Goal: Task Accomplishment & Management: Complete application form

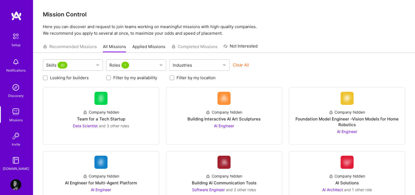
click at [13, 41] on img at bounding box center [15, 36] width 11 height 11
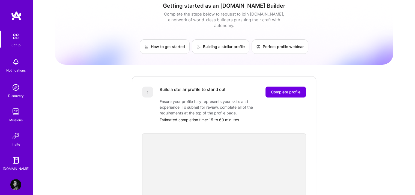
scroll to position [7, 0]
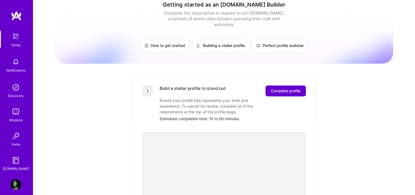
click at [281, 88] on span "Complete profile" at bounding box center [285, 90] width 29 height 5
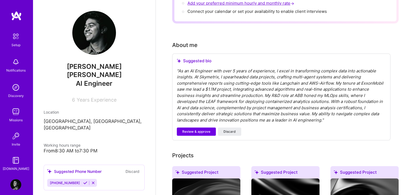
scroll to position [116, 0]
click at [235, 68] on div "" As an AI Engineer with over 5 years of experience, I excel in transforming co…" at bounding box center [281, 95] width 209 height 55
click at [233, 68] on div "" As an AI Engineer with over 5 years of experience, I excel in transforming co…" at bounding box center [281, 95] width 209 height 55
drag, startPoint x: 233, startPoint y: 62, endPoint x: 230, endPoint y: 62, distance: 3.1
click at [230, 68] on div "" As an AI Engineer with over 5 years of experience, I excel in transforming co…" at bounding box center [281, 95] width 209 height 55
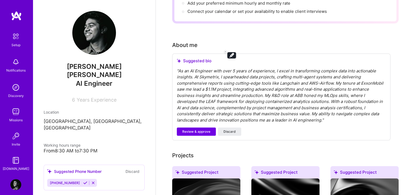
click at [262, 95] on div "" As an AI Engineer with over 5 years of experience, I excel in transforming co…" at bounding box center [281, 95] width 209 height 55
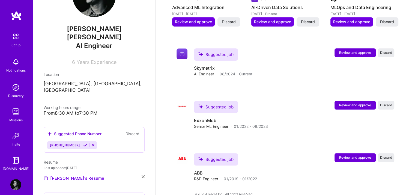
scroll to position [0, 0]
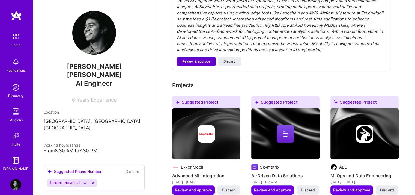
click at [194, 57] on button "Review & approve" at bounding box center [196, 61] width 39 height 8
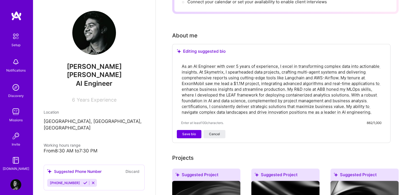
scroll to position [128, 0]
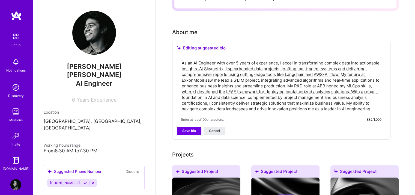
click at [236, 59] on textarea "As an AI Engineer with over 5 years of experience, I excel in transforming comp…" at bounding box center [281, 85] width 200 height 53
type textarea "As an AI Engineer with over 7 years of experience, I excel in transforming comp…"
click at [258, 139] on div "Complete your profile to take the first step in unlocking full [DOMAIN_NAME] ac…" at bounding box center [285, 163] width 226 height 527
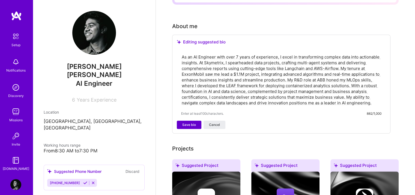
click at [187, 122] on span "Save bio" at bounding box center [189, 124] width 14 height 5
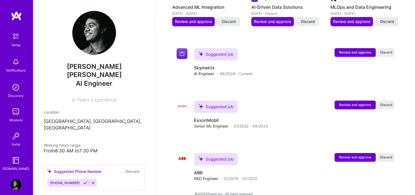
scroll to position [310, 0]
click at [346, 155] on span "Review and approve" at bounding box center [355, 157] width 32 height 5
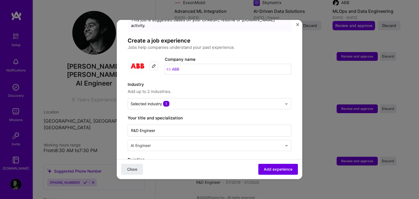
scroll to position [24, 0]
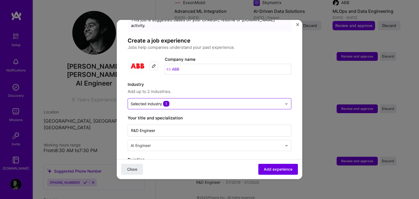
click at [265, 101] on input "text" at bounding box center [206, 104] width 151 height 6
type input "p"
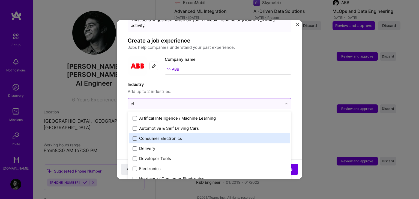
type input "e"
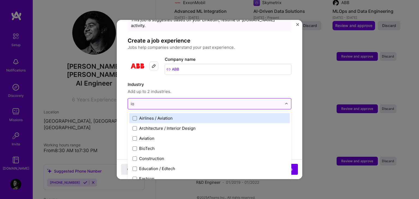
type input "iot"
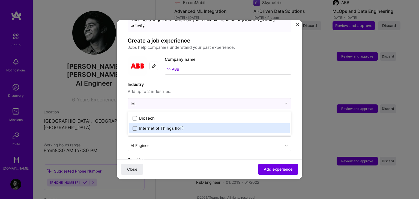
click at [216, 125] on label "Internet of Things (IoT)" at bounding box center [210, 128] width 154 height 6
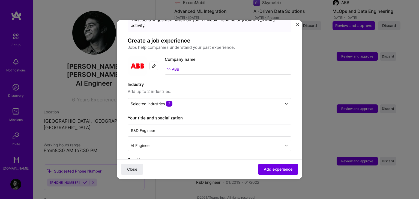
click at [221, 81] on label "Industry" at bounding box center [210, 84] width 164 height 7
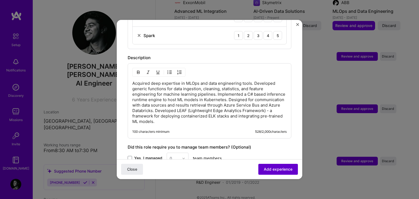
click at [272, 168] on span "Add experience" at bounding box center [278, 169] width 29 height 5
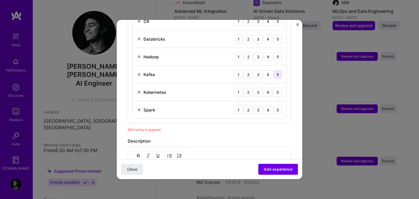
scroll to position [237, 0]
click at [273, 106] on div "5" at bounding box center [277, 110] width 9 height 9
click at [274, 70] on div "5" at bounding box center [277, 74] width 9 height 9
click at [263, 88] on div "4" at bounding box center [267, 92] width 9 height 9
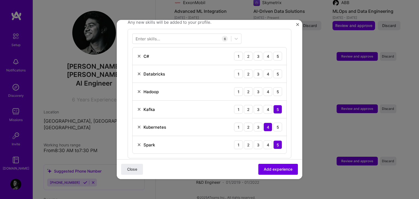
scroll to position [202, 0]
click at [247, 88] on div "2" at bounding box center [248, 92] width 9 height 9
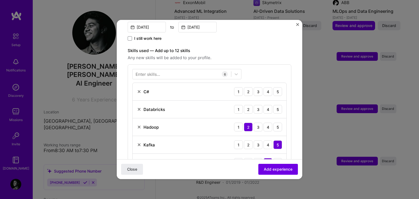
scroll to position [166, 0]
click at [273, 106] on div "5" at bounding box center [277, 110] width 9 height 9
click at [263, 88] on div "4" at bounding box center [267, 92] width 9 height 9
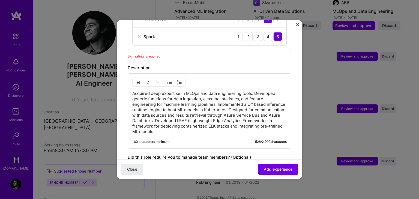
scroll to position [391, 0]
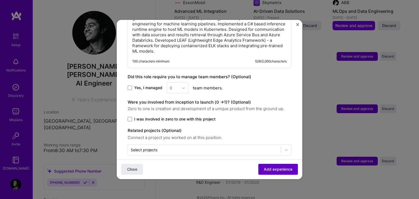
click at [274, 165] on button "Add experience" at bounding box center [278, 169] width 40 height 11
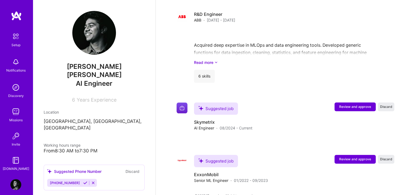
scroll to position [359, 0]
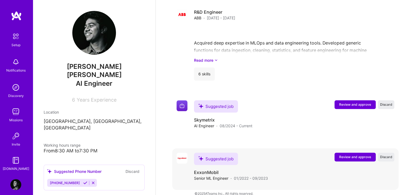
click at [350, 152] on button "Review and approve" at bounding box center [354, 156] width 41 height 9
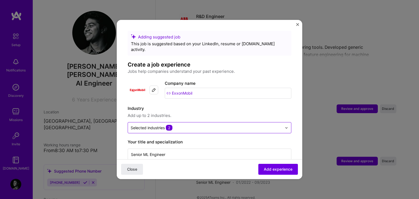
scroll to position [20, 0]
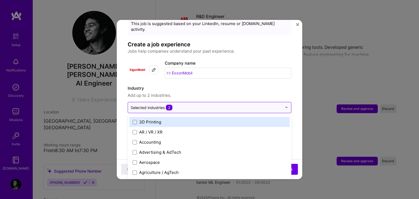
click at [221, 105] on input "text" at bounding box center [206, 108] width 151 height 6
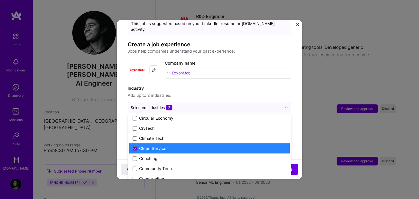
scroll to position [296, 0]
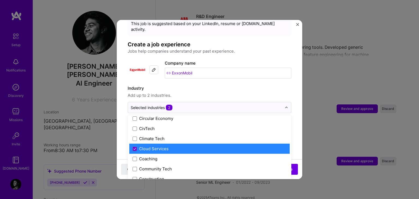
click at [219, 146] on label "Cloud Services" at bounding box center [210, 149] width 154 height 6
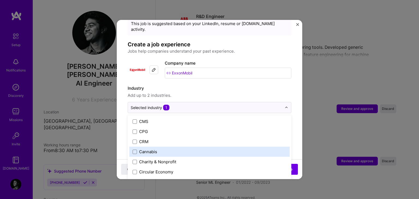
scroll to position [176, 0]
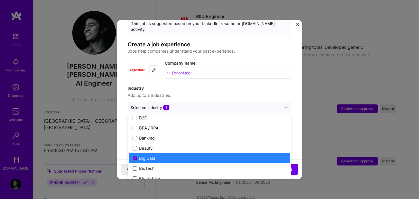
click at [210, 155] on label "Big Data" at bounding box center [210, 158] width 154 height 6
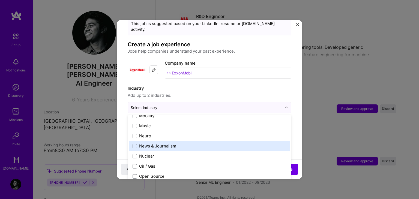
scroll to position [883, 0]
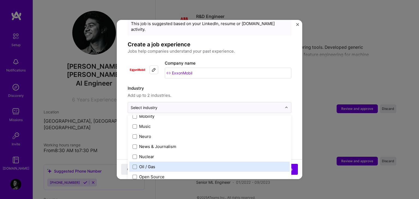
click at [196, 164] on label "Oil / Gas" at bounding box center [210, 167] width 154 height 6
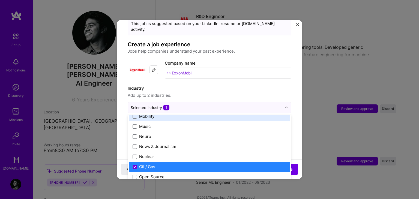
click at [229, 92] on span "Add up to 2 industries." at bounding box center [210, 95] width 164 height 7
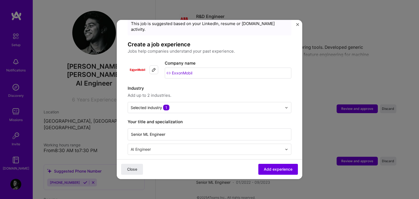
scroll to position [92, 0]
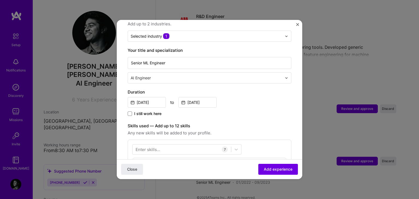
click at [211, 76] on div "AI Engineer" at bounding box center [206, 78] width 157 height 11
click at [237, 47] on label "Your title and specialization" at bounding box center [210, 50] width 164 height 7
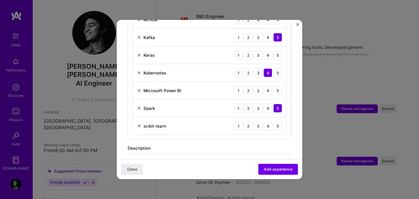
scroll to position [239, 0]
click at [275, 86] on div "5" at bounding box center [277, 90] width 9 height 9
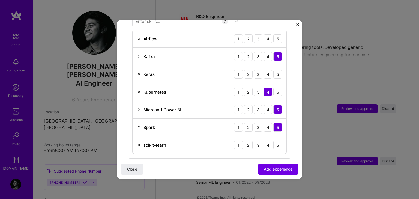
scroll to position [219, 0]
click at [273, 70] on div "5" at bounding box center [277, 74] width 9 height 9
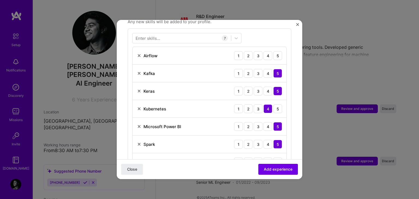
scroll to position [203, 0]
click at [273, 51] on div "5" at bounding box center [277, 55] width 9 height 9
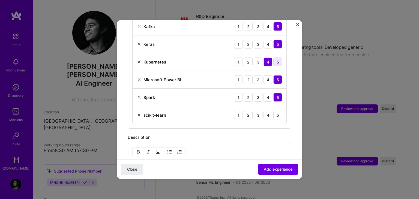
scroll to position [250, 0]
click at [274, 112] on div "5" at bounding box center [277, 115] width 9 height 9
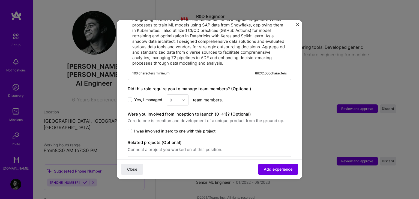
scroll to position [410, 0]
click at [132, 97] on label "Yes, I managed" at bounding box center [145, 99] width 35 height 5
click at [0, 0] on input "Yes, I managed" at bounding box center [0, 0] width 0 height 0
click at [181, 94] on div "0" at bounding box center [178, 99] width 22 height 11
click at [173, 140] on div "4" at bounding box center [177, 144] width 19 height 10
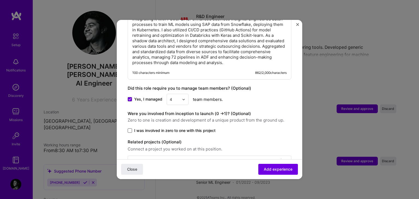
click at [131, 128] on span at bounding box center [130, 130] width 4 height 4
click at [0, 0] on input "I was involved in zero to one with this project" at bounding box center [0, 0] width 0 height 0
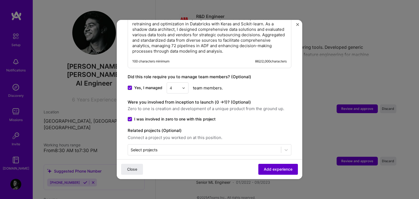
click at [264, 168] on span "Add experience" at bounding box center [278, 169] width 29 height 5
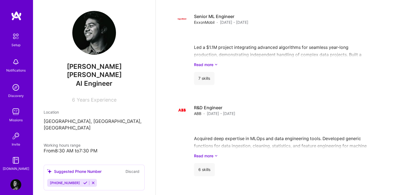
scroll to position [398, 0]
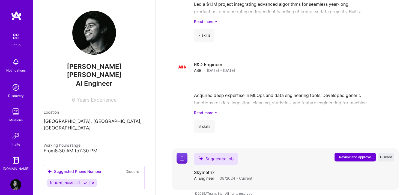
click at [343, 154] on span "Review and approve" at bounding box center [355, 156] width 32 height 5
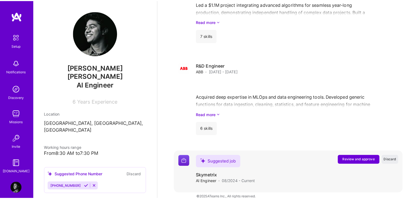
scroll to position [393, 0]
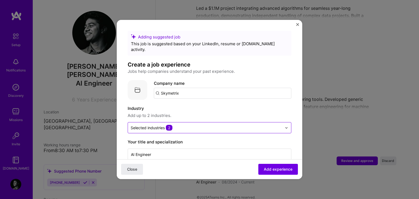
click at [278, 122] on div "Selected industries 2" at bounding box center [206, 127] width 157 height 11
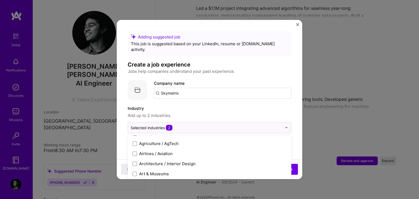
scroll to position [49, 0]
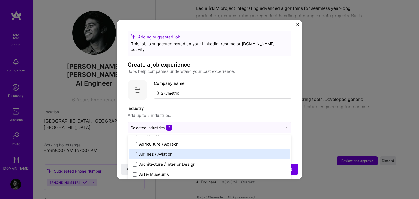
click at [167, 151] on div "Airlines / Aviation" at bounding box center [156, 154] width 34 height 6
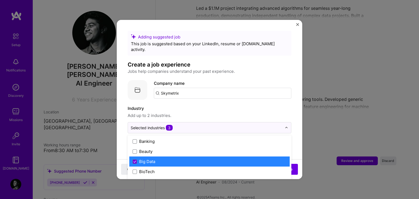
click at [213, 159] on label "Big Data" at bounding box center [210, 162] width 154 height 6
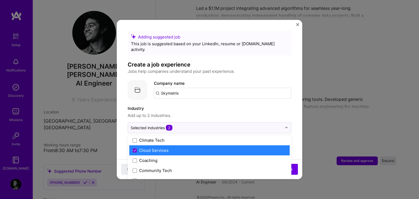
scroll to position [315, 0]
click at [204, 147] on label "Cloud Services" at bounding box center [210, 150] width 154 height 6
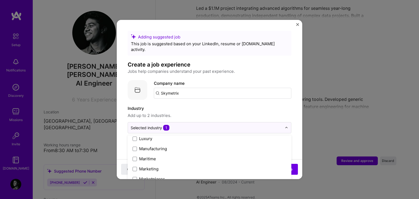
scroll to position [796, 0]
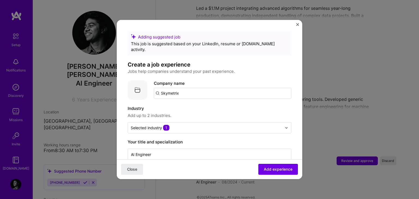
click at [218, 106] on label "Industry" at bounding box center [210, 108] width 164 height 7
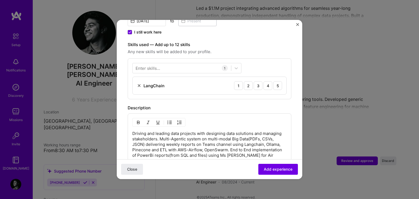
scroll to position [173, 0]
click at [273, 81] on div "5" at bounding box center [277, 85] width 9 height 9
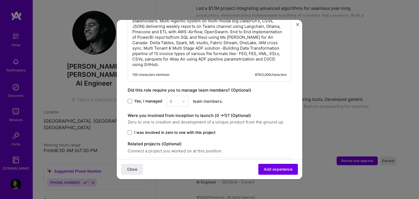
scroll to position [305, 0]
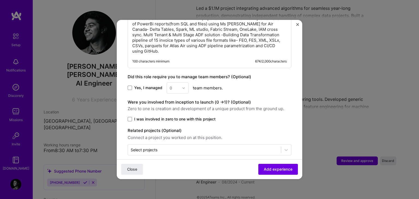
click at [183, 84] on div "0" at bounding box center [178, 87] width 22 height 11
click at [140, 82] on div "Yes, I managed 0 team members." at bounding box center [210, 87] width 164 height 11
click at [142, 85] on span "Yes, I managed" at bounding box center [148, 87] width 28 height 5
click at [0, 0] on input "Yes, I managed" at bounding box center [0, 0] width 0 height 0
click at [183, 83] on div at bounding box center [185, 88] width 6 height 11
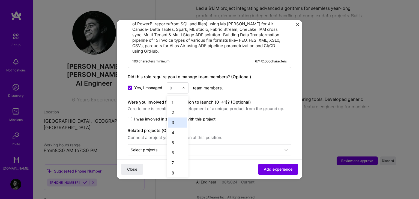
click at [177, 118] on div "3" at bounding box center [177, 123] width 19 height 10
click at [170, 116] on span "I was involved in zero to one with this project" at bounding box center [174, 118] width 81 height 5
click at [0, 0] on input "I was involved in zero to one with this project" at bounding box center [0, 0] width 0 height 0
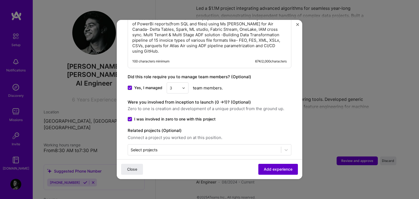
click at [264, 167] on span "Add experience" at bounding box center [278, 169] width 29 height 5
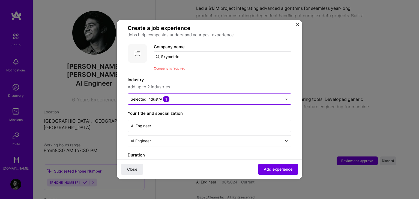
scroll to position [36, 0]
click at [199, 52] on input "Skymetrix" at bounding box center [222, 57] width 137 height 11
click button "Close" at bounding box center [132, 169] width 22 height 11
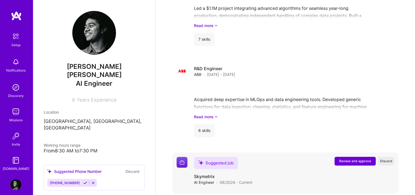
click at [343, 158] on span "Review and approve" at bounding box center [355, 160] width 32 height 5
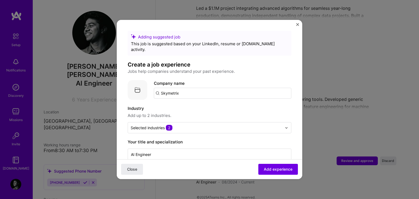
click at [190, 88] on input "Skymetrix" at bounding box center [222, 93] width 137 height 11
drag, startPoint x: 184, startPoint y: 88, endPoint x: 137, endPoint y: 86, distance: 46.1
click at [137, 86] on div "Company logo Company name Skymetrix" at bounding box center [210, 90] width 164 height 20
type input "S"
type input "R"
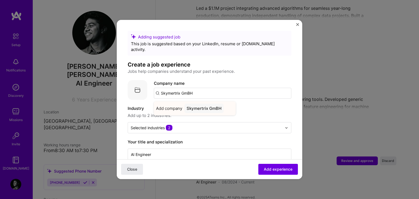
type input "Skymertrix GmBH"
click at [216, 106] on div "Skymertrix GmBH" at bounding box center [203, 109] width 39 height 10
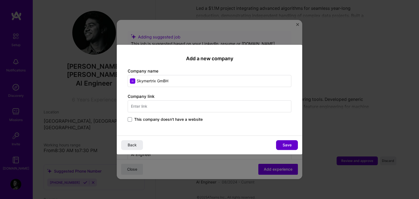
click at [279, 145] on button "Save" at bounding box center [287, 145] width 22 height 10
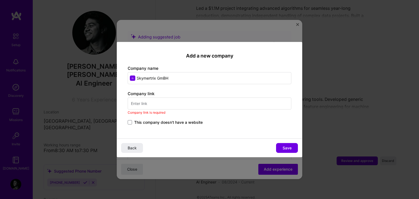
click at [196, 102] on input "text" at bounding box center [210, 103] width 164 height 12
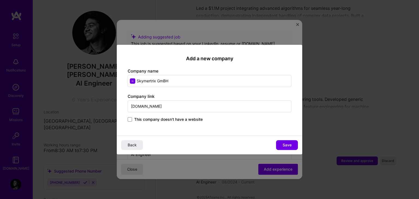
type input "[DOMAIN_NAME]"
click at [204, 130] on div "Add a new company Company name Skymertrix GmBH Company link [DOMAIN_NAME] This …" at bounding box center [209, 90] width 185 height 91
click at [280, 143] on button "Save" at bounding box center [287, 145] width 22 height 10
click at [193, 119] on span "This company doesn't have a website" at bounding box center [168, 118] width 68 height 5
click at [0, 0] on input "This company doesn't have a website" at bounding box center [0, 0] width 0 height 0
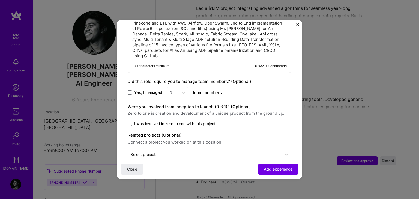
scroll to position [305, 0]
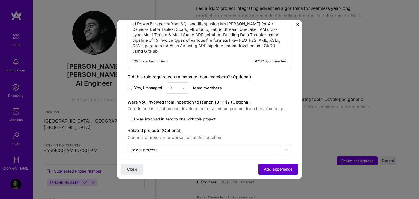
click at [267, 167] on span "Add experience" at bounding box center [278, 169] width 29 height 5
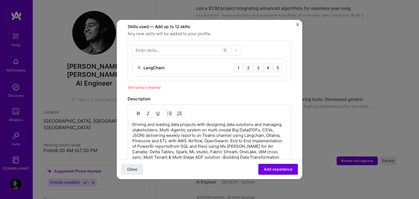
scroll to position [188, 0]
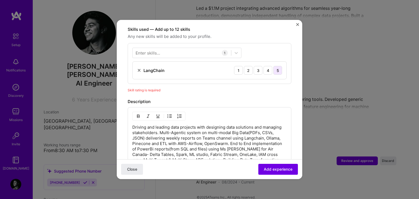
click at [275, 66] on div "5" at bounding box center [277, 70] width 9 height 9
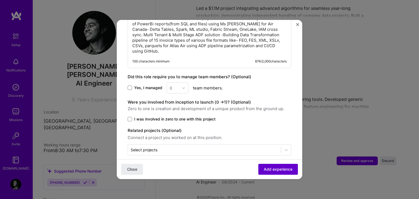
click at [278, 167] on span "Add experience" at bounding box center [278, 169] width 29 height 5
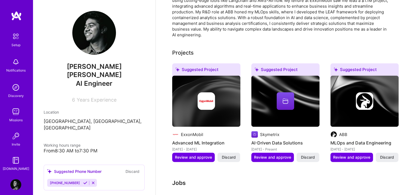
scroll to position [0, 0]
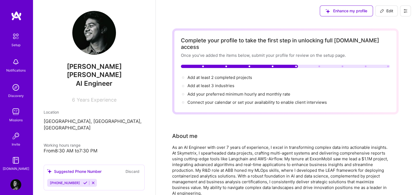
click at [83, 181] on icon at bounding box center [85, 183] width 4 height 4
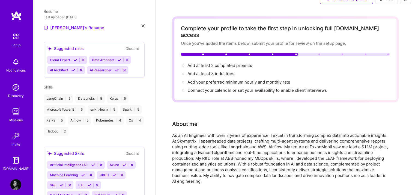
scroll to position [11, 0]
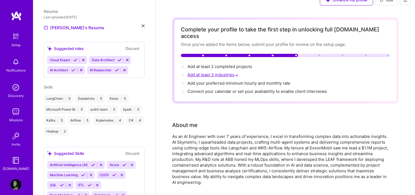
click at [206, 72] on span "Add at least 3 industries →" at bounding box center [213, 74] width 52 height 5
select select "IE"
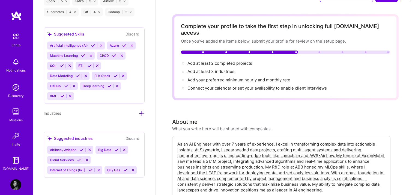
scroll to position [17, 0]
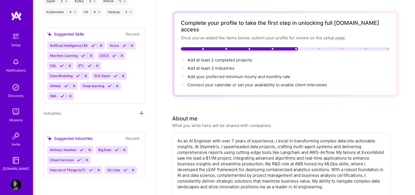
click at [82, 148] on icon at bounding box center [82, 150] width 4 height 4
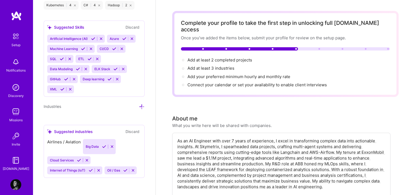
scroll to position [478, 0]
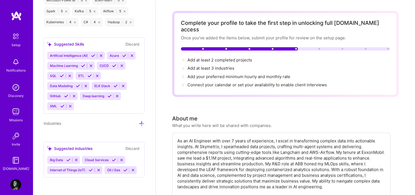
click at [91, 168] on icon at bounding box center [91, 170] width 4 height 4
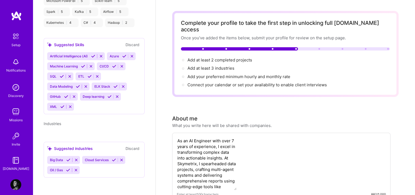
scroll to position [280, 0]
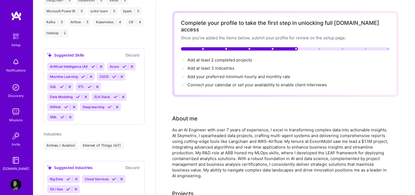
click at [67, 187] on icon at bounding box center [68, 189] width 4 height 4
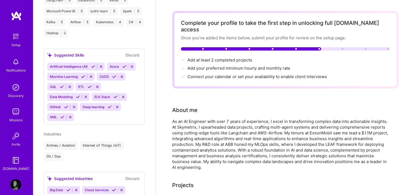
click at [121, 188] on icon at bounding box center [121, 190] width 4 height 4
click at [76, 188] on icon at bounding box center [76, 190] width 4 height 4
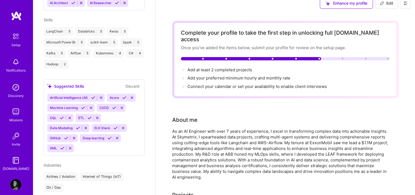
scroll to position [6, 0]
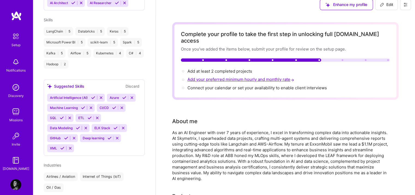
click at [228, 77] on span "Add your preferred minimum hourly and monthly rate →" at bounding box center [241, 79] width 108 height 5
select select "IE"
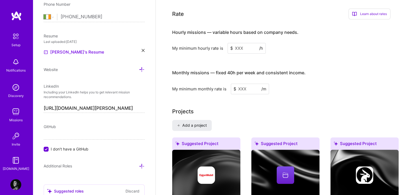
scroll to position [340, 0]
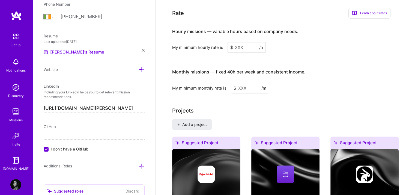
click at [242, 42] on input at bounding box center [246, 47] width 38 height 11
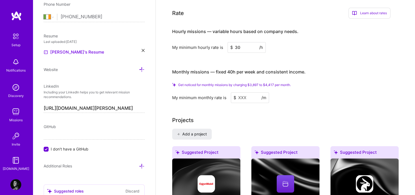
type input "3"
type input "1"
type input "45"
click at [245, 92] on input at bounding box center [250, 97] width 38 height 11
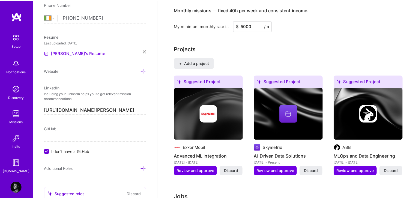
scroll to position [426, 0]
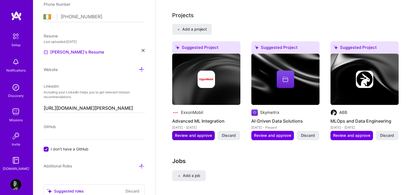
type input "5000"
drag, startPoint x: 200, startPoint y: 127, endPoint x: 227, endPoint y: 152, distance: 37.5
click at [227, 152] on div "Complete your profile to take the first step in unlocking full [DOMAIN_NAME] ac…" at bounding box center [285, 28] width 226 height 852
click at [345, 133] on span "Review and approve" at bounding box center [351, 135] width 37 height 5
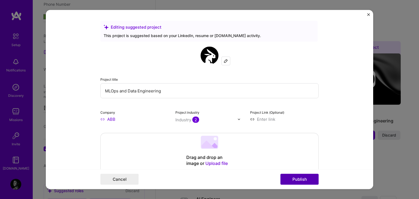
click at [301, 176] on button "Publish" at bounding box center [299, 179] width 38 height 11
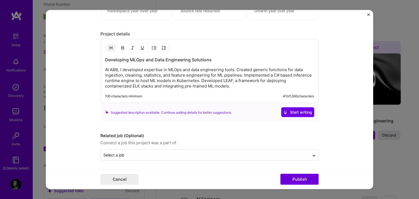
scroll to position [500, 0]
click at [368, 15] on img "Close" at bounding box center [368, 14] width 3 height 3
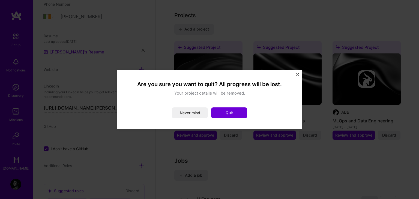
click at [297, 74] on img "Close" at bounding box center [297, 74] width 3 height 3
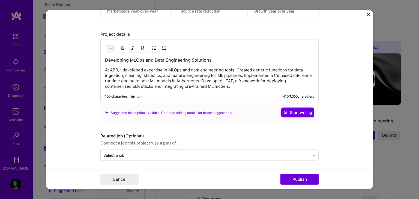
click at [367, 16] on img "Close" at bounding box center [368, 14] width 3 height 3
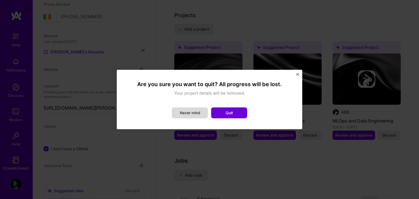
click at [197, 113] on button "Never mind" at bounding box center [190, 112] width 36 height 11
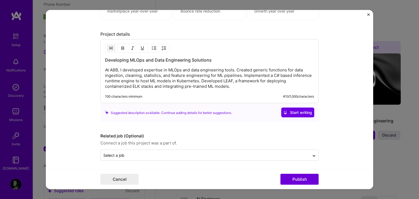
scroll to position [500, 0]
click at [291, 180] on button "Publish" at bounding box center [299, 179] width 38 height 11
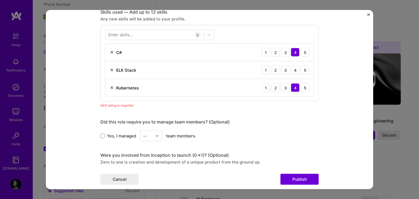
scroll to position [272, 0]
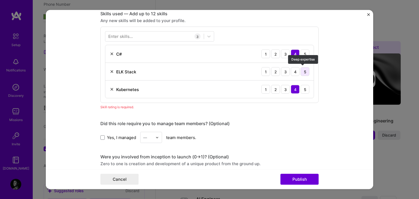
click at [303, 72] on div "5" at bounding box center [304, 71] width 9 height 9
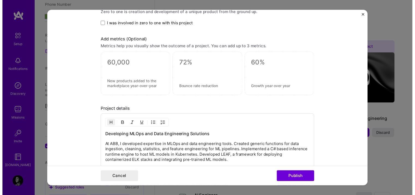
scroll to position [494, 0]
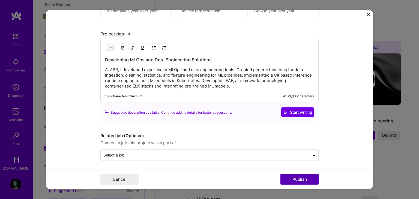
click at [297, 182] on button "Publish" at bounding box center [299, 179] width 38 height 11
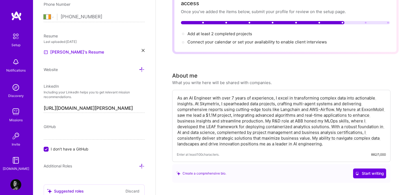
scroll to position [0, 0]
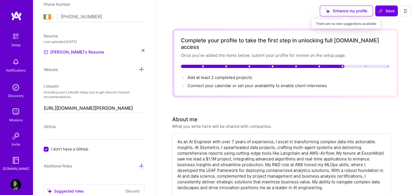
click at [340, 12] on div "Enhance my profile" at bounding box center [346, 10] width 53 height 11
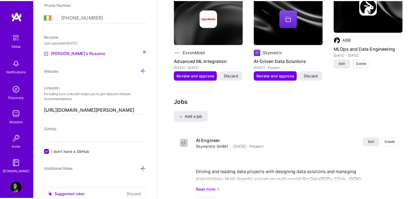
scroll to position [479, 0]
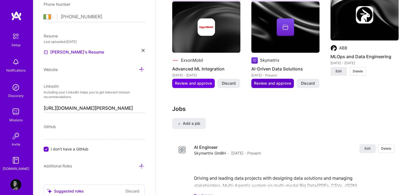
click at [266, 80] on span "Review and approve" at bounding box center [272, 82] width 37 height 5
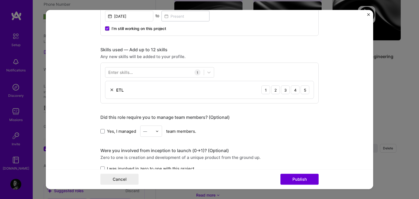
scroll to position [218, 0]
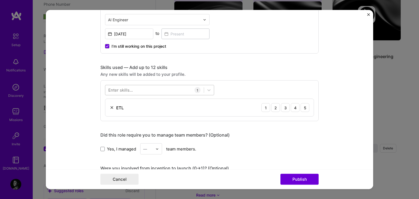
click at [155, 89] on div at bounding box center [154, 90] width 98 height 9
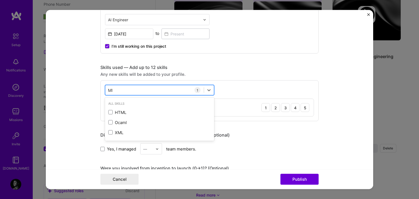
type input "M"
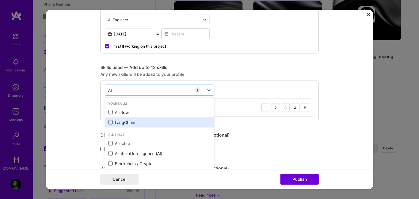
click at [113, 122] on div "LangChain" at bounding box center [159, 122] width 103 height 6
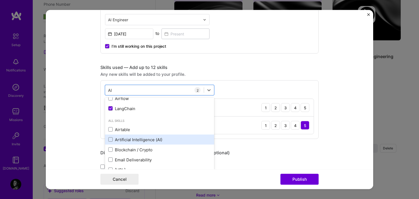
scroll to position [14, 0]
click at [108, 139] on span at bounding box center [110, 139] width 4 height 4
click at [0, 0] on input "checkbox" at bounding box center [0, 0] width 0 height 0
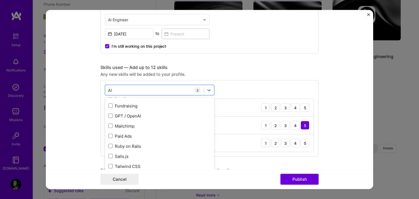
scroll to position [89, 0]
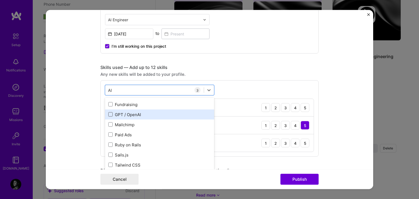
click at [110, 114] on span at bounding box center [110, 114] width 4 height 4
click at [0, 0] on input "checkbox" at bounding box center [0, 0] width 0 height 0
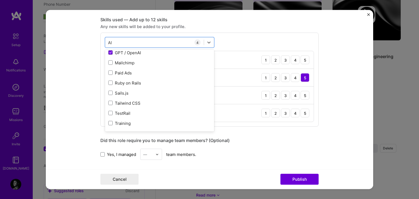
scroll to position [267, 0]
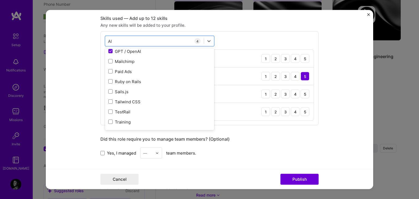
type input "AI"
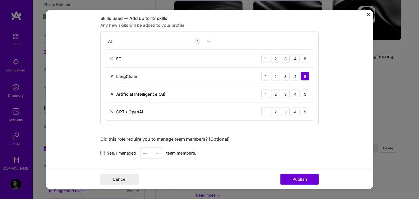
click at [292, 148] on div "Yes, I managed — team members." at bounding box center [209, 153] width 218 height 11
click at [304, 58] on div "5" at bounding box center [304, 58] width 9 height 9
click at [284, 93] on div "3" at bounding box center [285, 94] width 9 height 9
click at [305, 112] on div "5" at bounding box center [304, 111] width 9 height 9
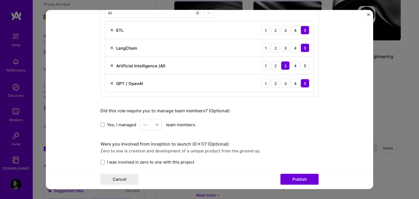
scroll to position [296, 0]
click at [292, 65] on div "4" at bounding box center [295, 65] width 9 height 9
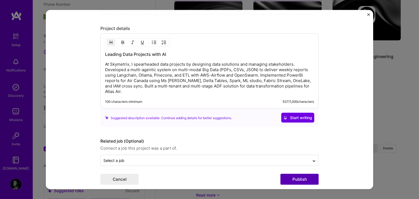
click at [294, 180] on button "Publish" at bounding box center [299, 179] width 38 height 11
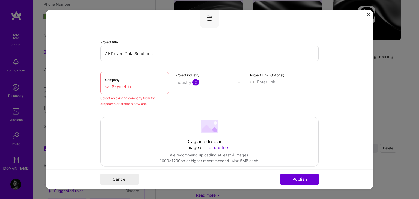
scroll to position [36, 0]
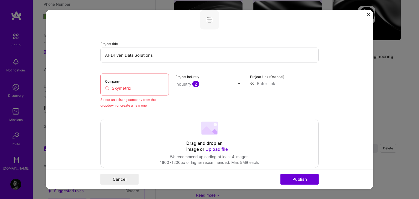
click at [137, 89] on input "Skymetrix" at bounding box center [134, 88] width 59 height 6
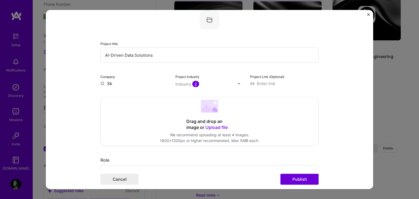
type input "S"
type input "s"
click at [135, 79] on div "Company" at bounding box center [134, 80] width 68 height 13
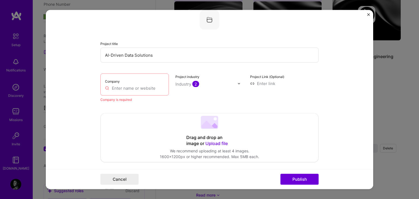
click at [134, 86] on input "text" at bounding box center [134, 88] width 59 height 6
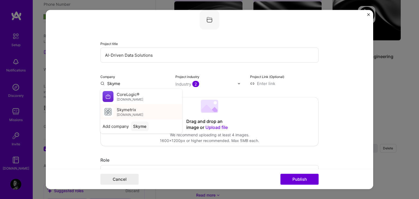
click at [132, 113] on span "[DOMAIN_NAME]" at bounding box center [130, 115] width 26 height 4
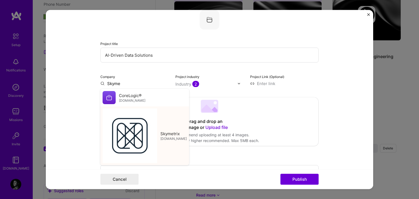
type input "Skymetrix"
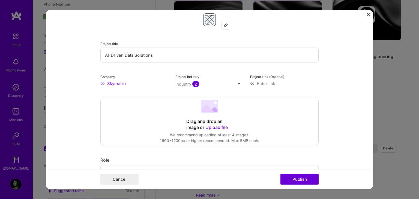
click at [88, 101] on form "Editing suggested project This project is suggested based on your LinkedIn, res…" at bounding box center [209, 99] width 327 height 179
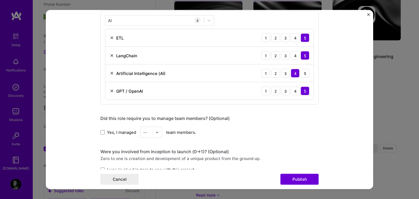
scroll to position [308, 0]
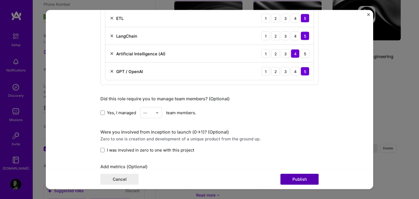
click at [301, 179] on button "Publish" at bounding box center [299, 179] width 38 height 11
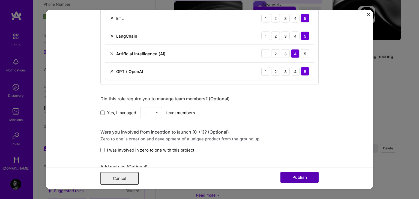
scroll to position [0, 0]
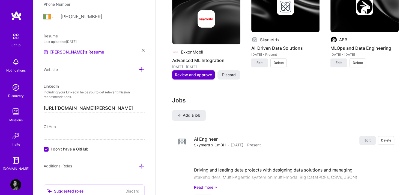
click at [195, 72] on span "Review and approve" at bounding box center [193, 74] width 37 height 5
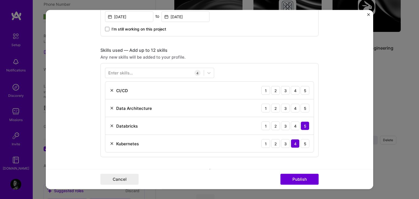
scroll to position [256, 0]
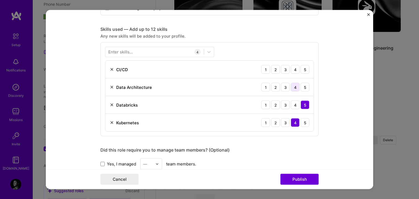
click at [291, 88] on div "4" at bounding box center [295, 87] width 9 height 9
click at [303, 68] on div "5" at bounding box center [304, 69] width 9 height 9
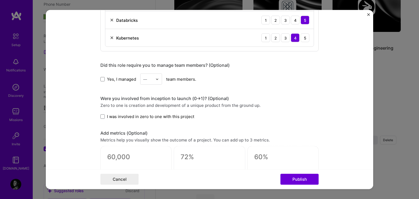
scroll to position [353, 0]
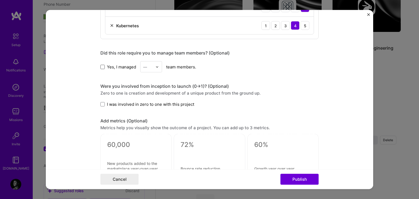
click at [101, 67] on span at bounding box center [102, 67] width 4 height 4
click at [0, 0] on input "Yes, I managed" at bounding box center [0, 0] width 0 height 0
click at [155, 67] on img at bounding box center [156, 66] width 3 height 3
click at [145, 113] on div "4" at bounding box center [151, 112] width 19 height 10
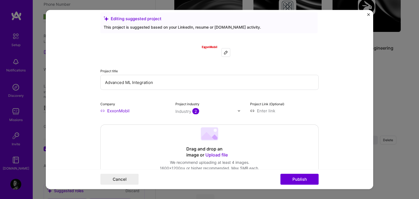
scroll to position [9, 0]
click at [296, 177] on button "Publish" at bounding box center [299, 179] width 38 height 11
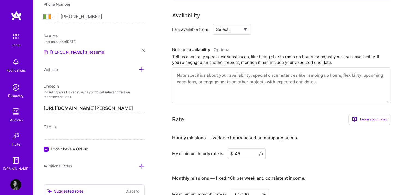
scroll to position [0, 0]
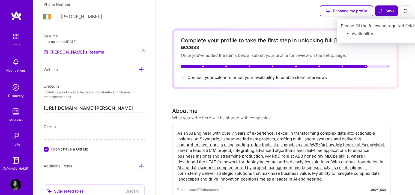
click at [388, 10] on span "Save" at bounding box center [386, 10] width 16 height 5
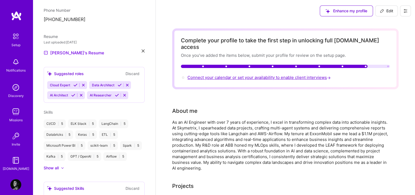
click at [315, 75] on span "Connect your calendar or set your availability to enable client interviews →" at bounding box center [259, 77] width 144 height 5
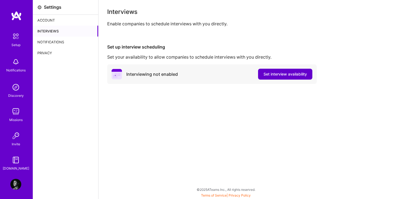
click at [277, 73] on span "Set interview availability" at bounding box center [284, 73] width 43 height 5
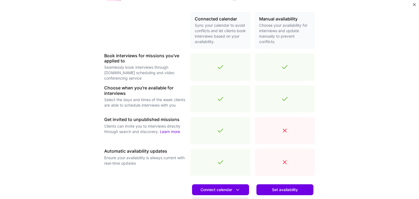
scroll to position [182, 0]
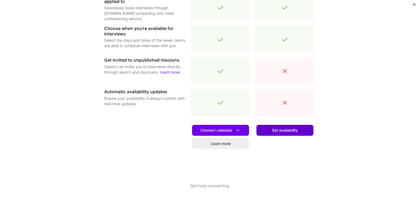
click at [279, 128] on span "Set availability" at bounding box center [285, 130] width 26 height 5
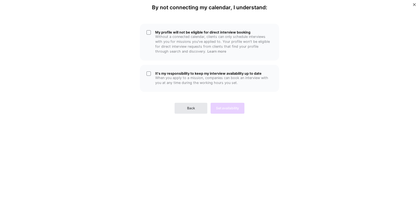
click at [193, 104] on button "Back" at bounding box center [191, 108] width 33 height 11
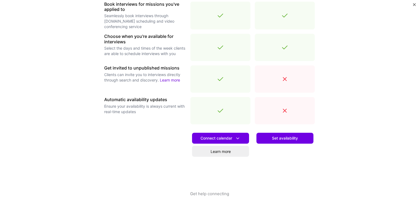
scroll to position [182, 0]
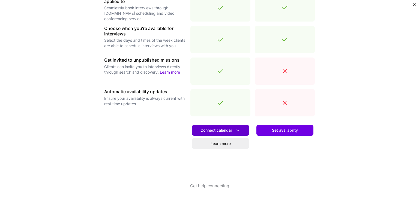
click at [224, 130] on span "Connect calendar" at bounding box center [220, 131] width 40 height 6
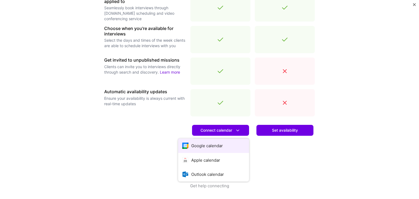
click at [229, 145] on button "Google calendar" at bounding box center [213, 146] width 71 height 14
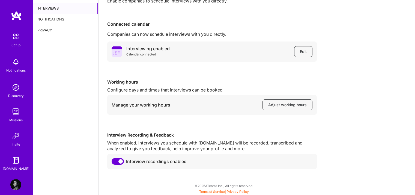
scroll to position [23, 0]
click at [287, 107] on span "Adjust working hours" at bounding box center [287, 104] width 38 height 5
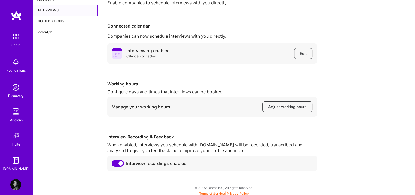
scroll to position [0, 0]
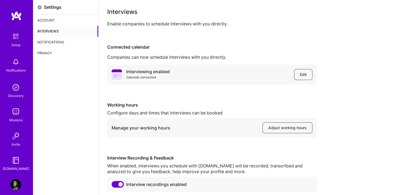
click at [69, 42] on div "Notifications" at bounding box center [65, 42] width 65 height 11
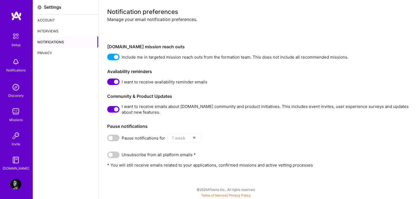
click at [114, 111] on span at bounding box center [113, 109] width 12 height 7
click at [108, 110] on input "checkbox" at bounding box center [108, 110] width 0 height 0
click at [111, 83] on span at bounding box center [113, 82] width 12 height 7
click at [108, 83] on input "checkbox" at bounding box center [108, 83] width 0 height 0
click at [111, 55] on span at bounding box center [113, 57] width 12 height 7
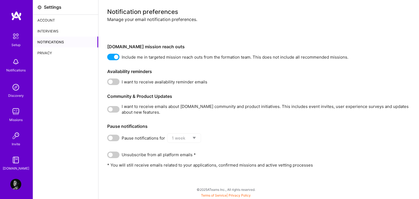
click at [108, 58] on input "checkbox" at bounding box center [108, 58] width 0 height 0
click at [58, 20] on div "Account" at bounding box center [65, 20] width 65 height 11
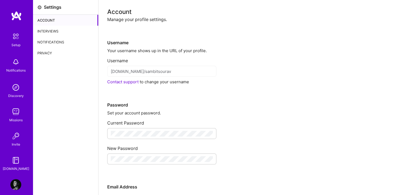
click at [13, 32] on img at bounding box center [15, 36] width 11 height 11
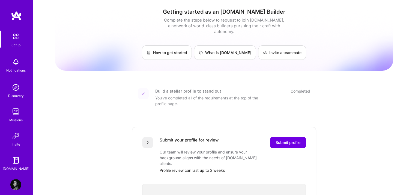
click at [17, 89] on img at bounding box center [15, 87] width 11 height 11
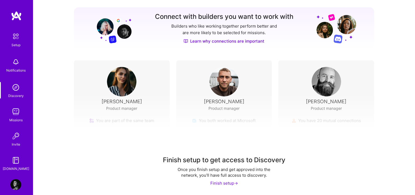
scroll to position [65, 0]
click at [231, 184] on div "Finish setup ->" at bounding box center [224, 183] width 28 height 6
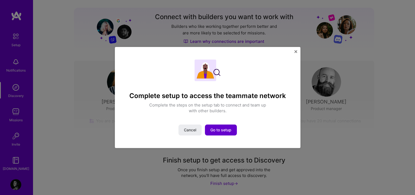
click at [220, 131] on span "Go to setup" at bounding box center [220, 129] width 21 height 5
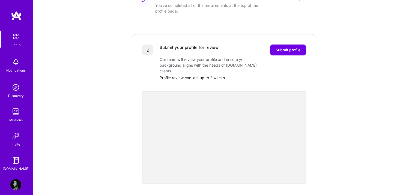
scroll to position [92, 0]
